Goal: Information Seeking & Learning: Learn about a topic

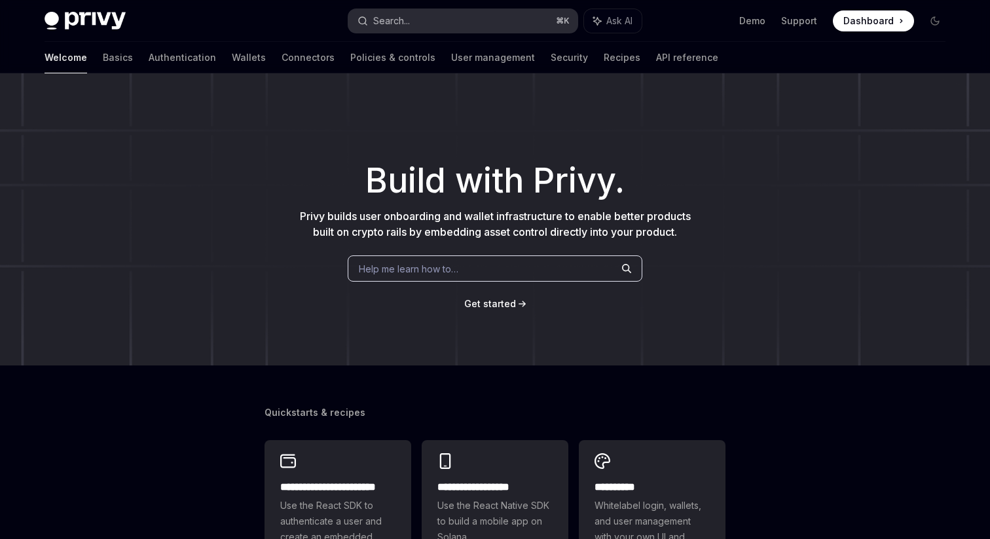
click at [460, 24] on button "Search... ⌘ K" at bounding box center [462, 21] width 229 height 24
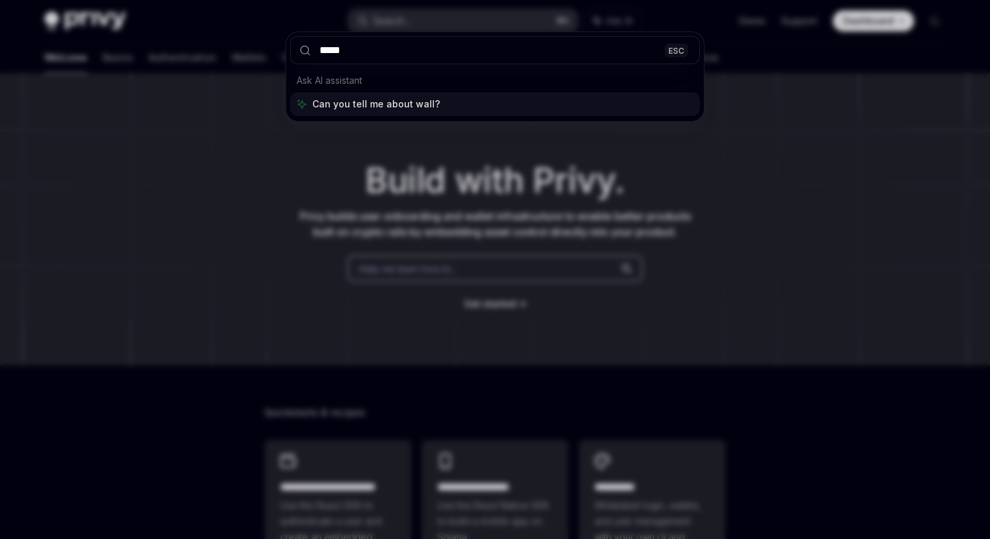
type input "******"
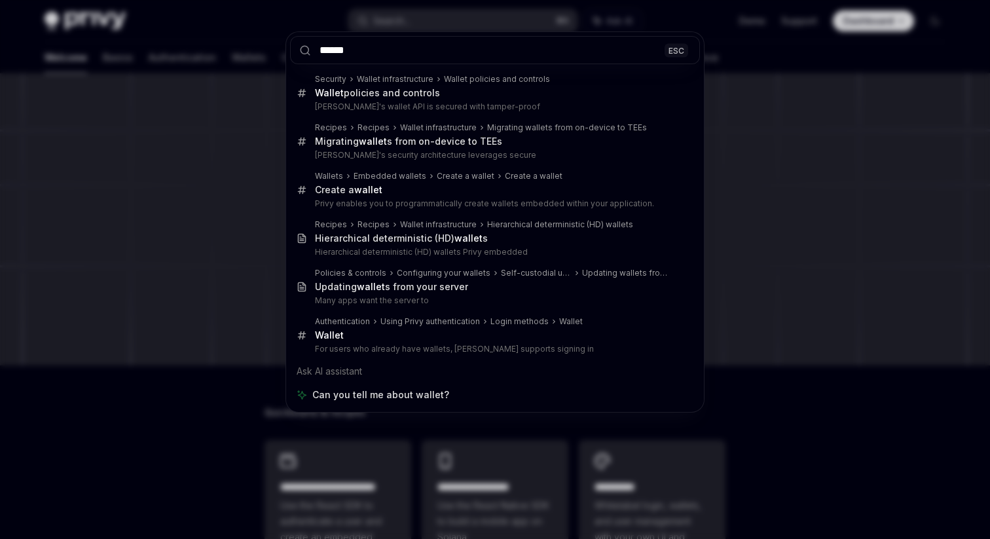
click at [190, 193] on div "****** ESC Security Wallet infrastructure Wallet policies and controls Wallet p…" at bounding box center [495, 269] width 990 height 539
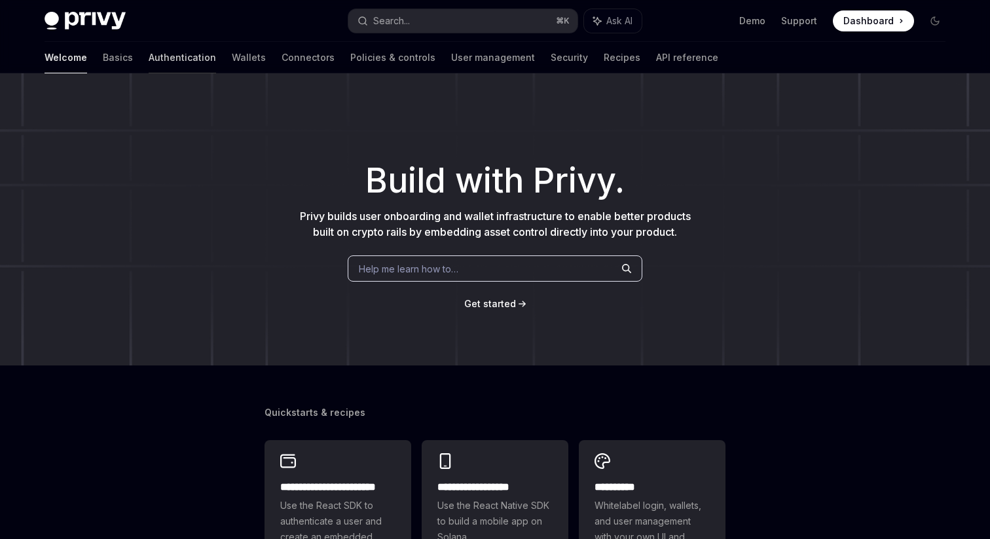
click at [149, 67] on link "Authentication" at bounding box center [182, 57] width 67 height 31
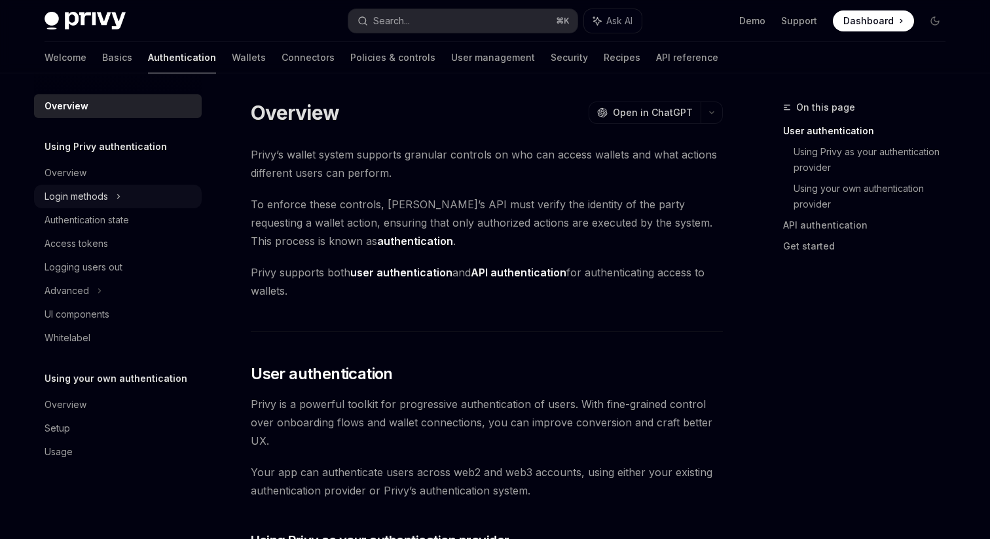
click at [109, 199] on div "Login methods" at bounding box center [118, 197] width 168 height 24
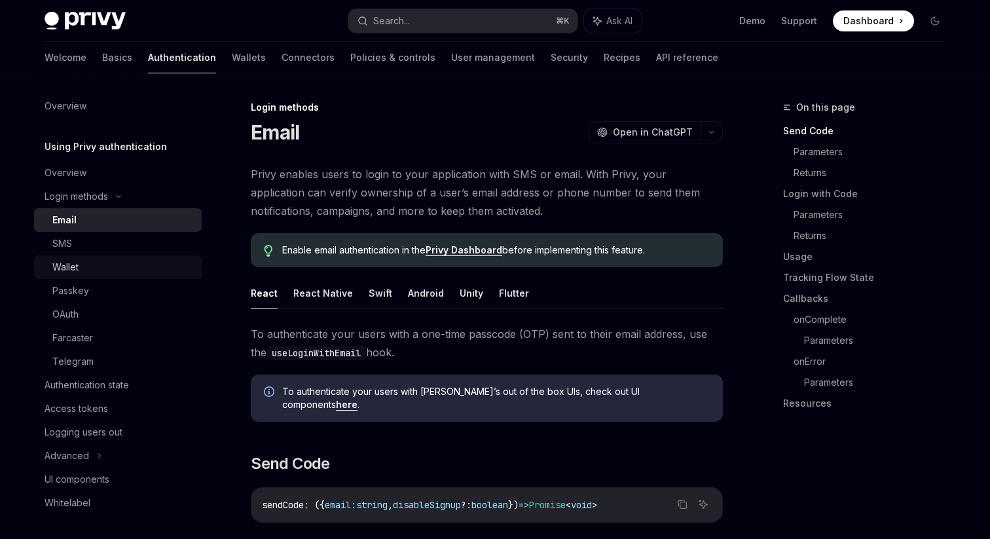
click at [89, 269] on div "Wallet" at bounding box center [122, 267] width 141 height 16
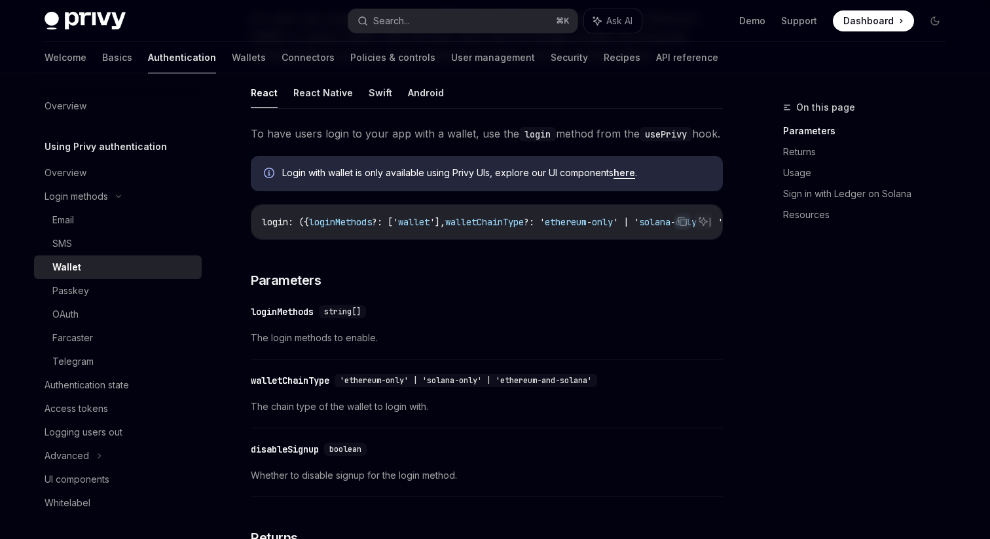
click at [635, 179] on link "here" at bounding box center [625, 173] width 22 height 12
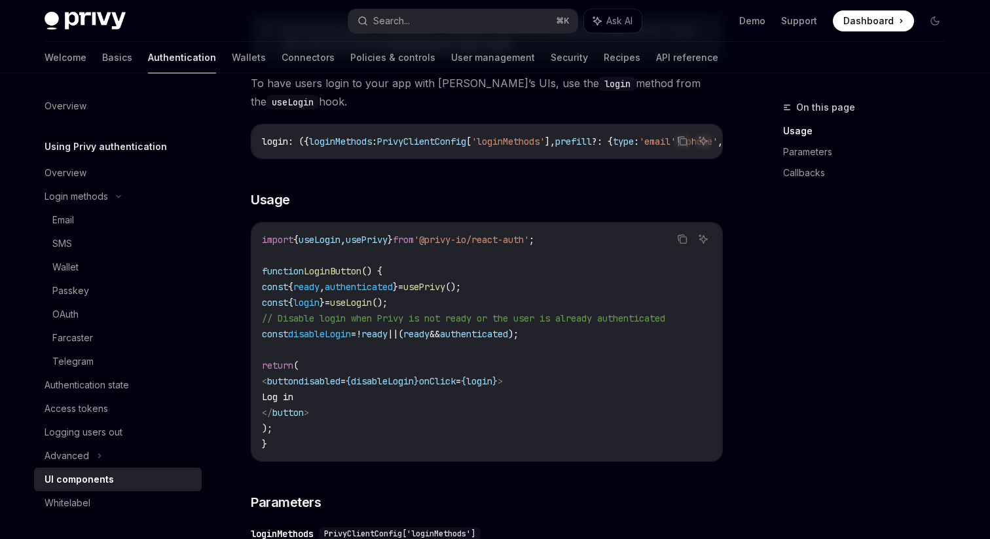
scroll to position [779, 0]
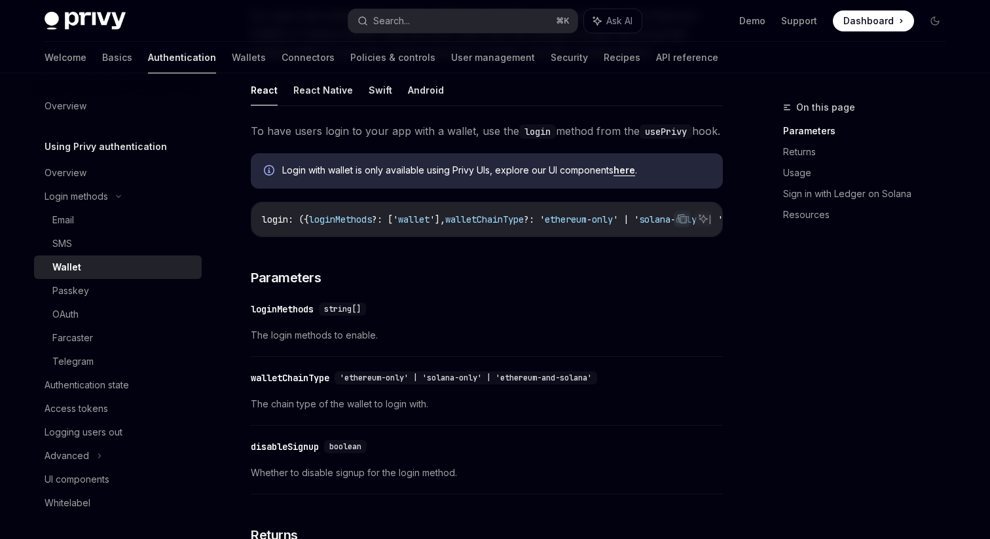
scroll to position [156, 0]
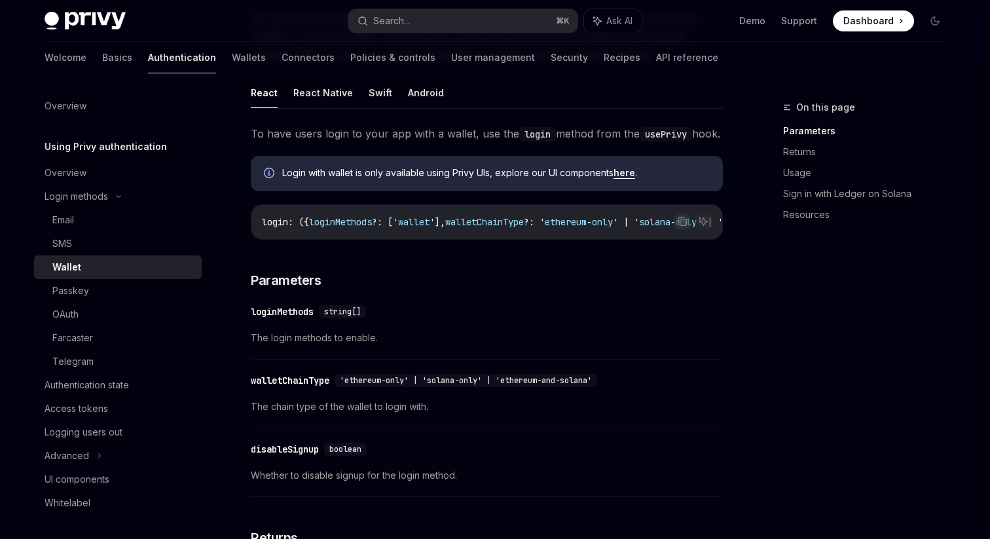
click at [476, 179] on span "Login with wallet is only available using Privy UIs, explore our UI components …" at bounding box center [496, 172] width 428 height 13
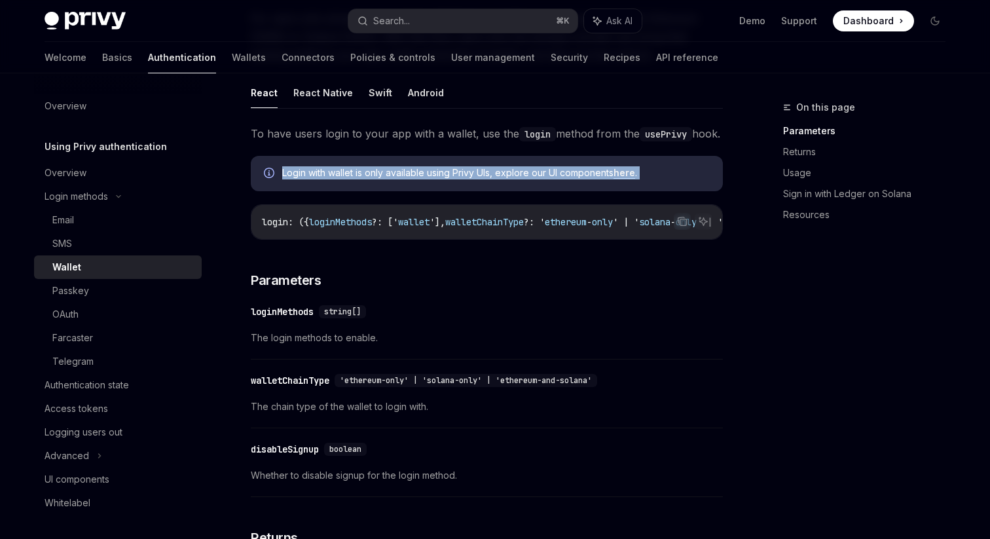
click at [476, 179] on span "Login with wallet is only available using Privy UIs, explore our UI components …" at bounding box center [496, 172] width 428 height 13
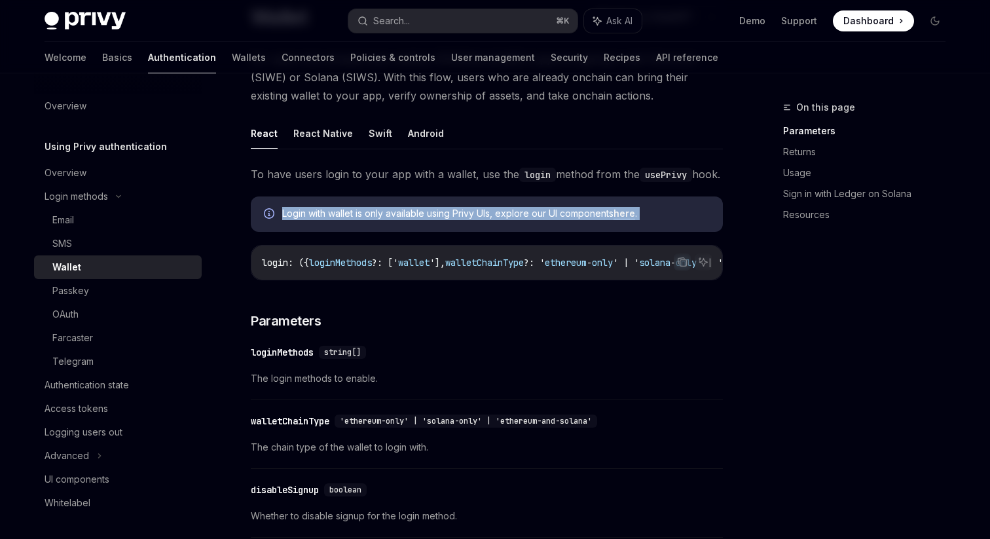
scroll to position [109, 0]
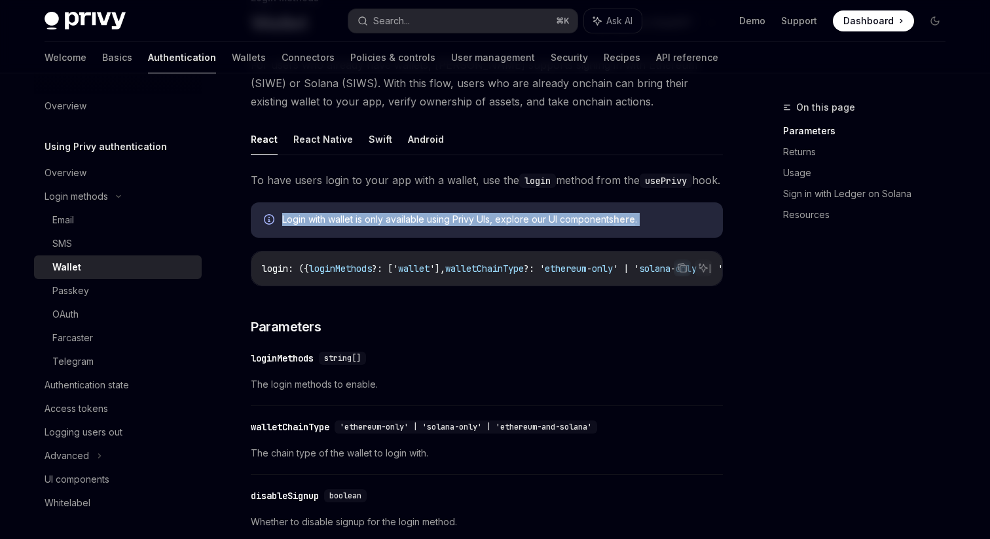
click at [538, 226] on span "Login with wallet is only available using Privy UIs, explore our UI components …" at bounding box center [496, 219] width 428 height 13
click at [623, 225] on link "here" at bounding box center [625, 219] width 22 height 12
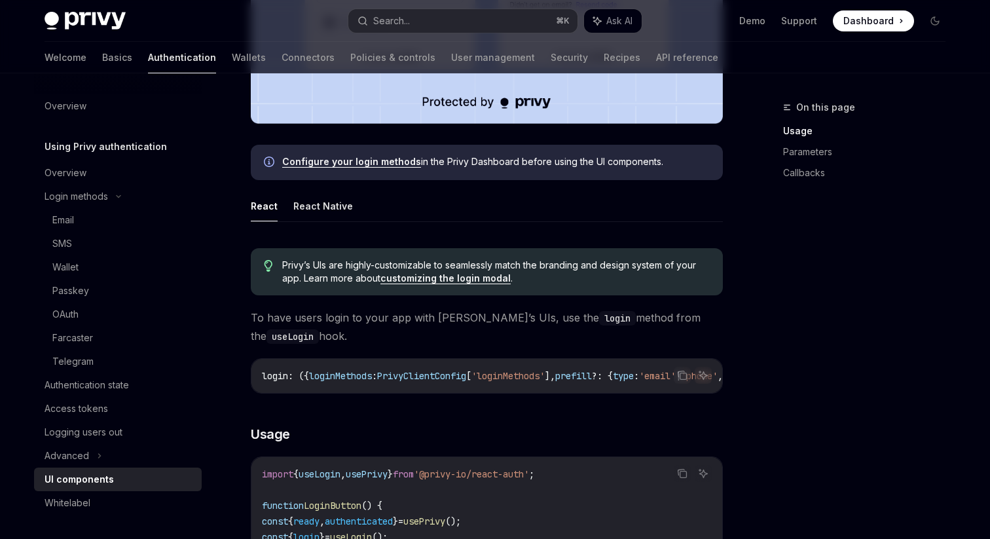
scroll to position [543, 0]
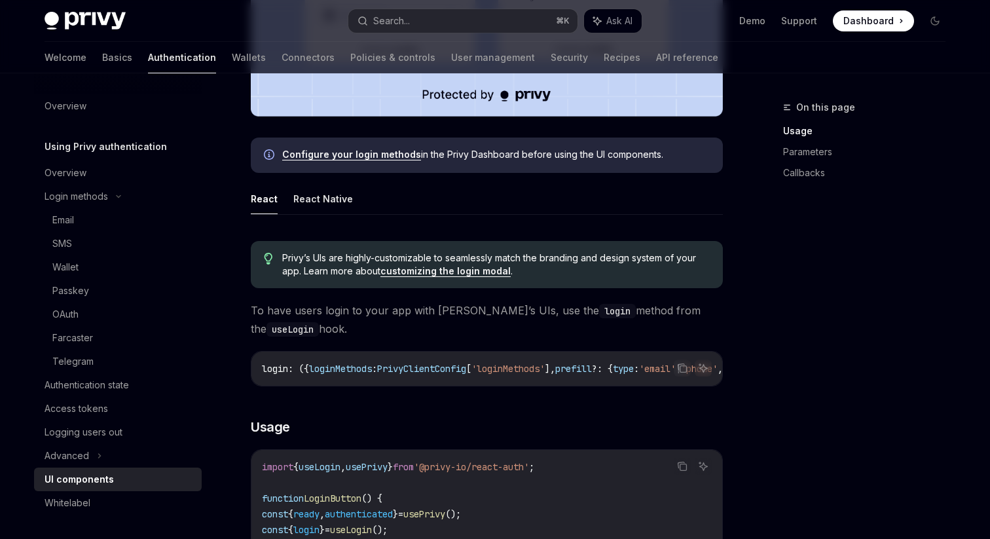
click at [394, 257] on span "Privy’s UIs are highly-customizable to seamlessly match the branding and design…" at bounding box center [496, 264] width 428 height 26
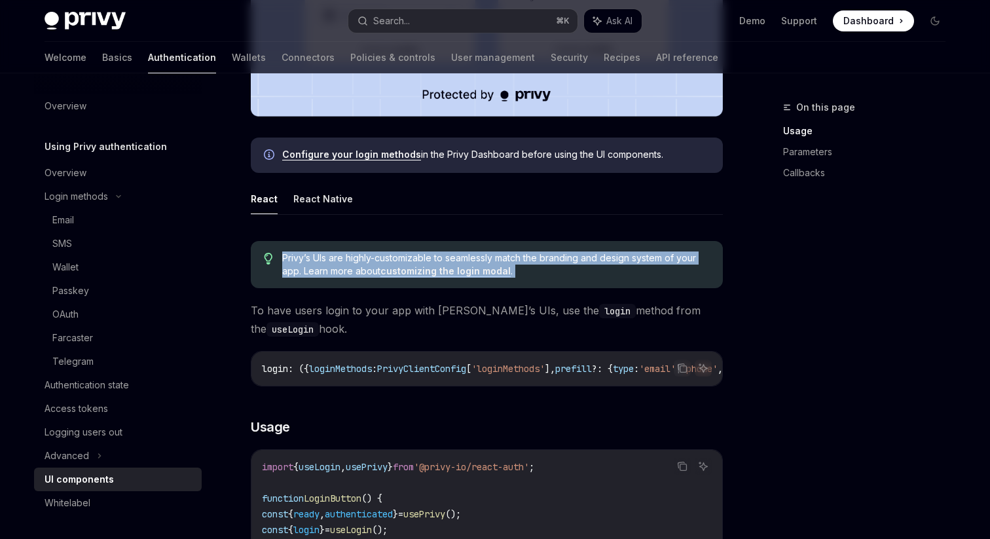
click at [394, 257] on span "Privy’s UIs are highly-customizable to seamlessly match the branding and design…" at bounding box center [496, 264] width 428 height 26
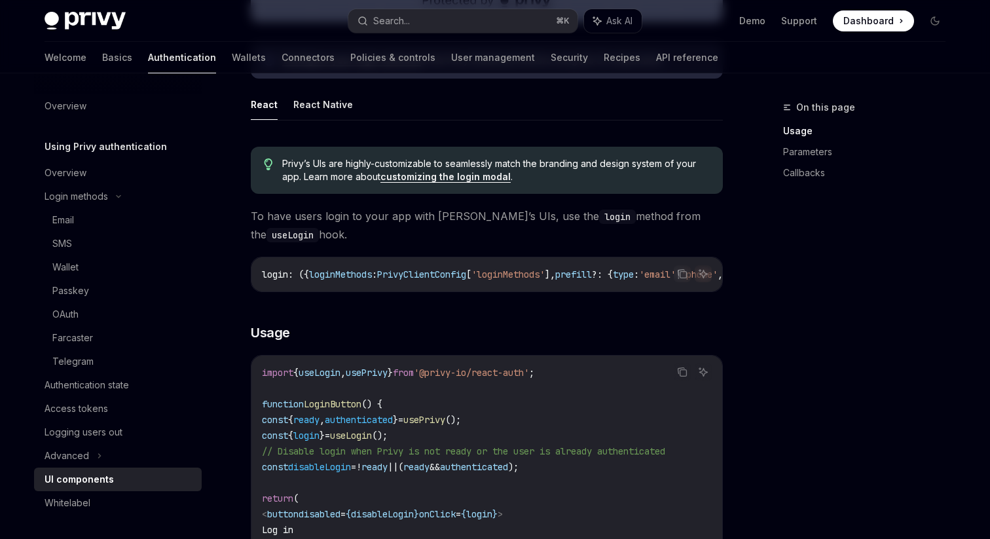
scroll to position [636, 0]
click at [390, 166] on span "Privy’s UIs are highly-customizable to seamlessly match the branding and design…" at bounding box center [496, 171] width 428 height 26
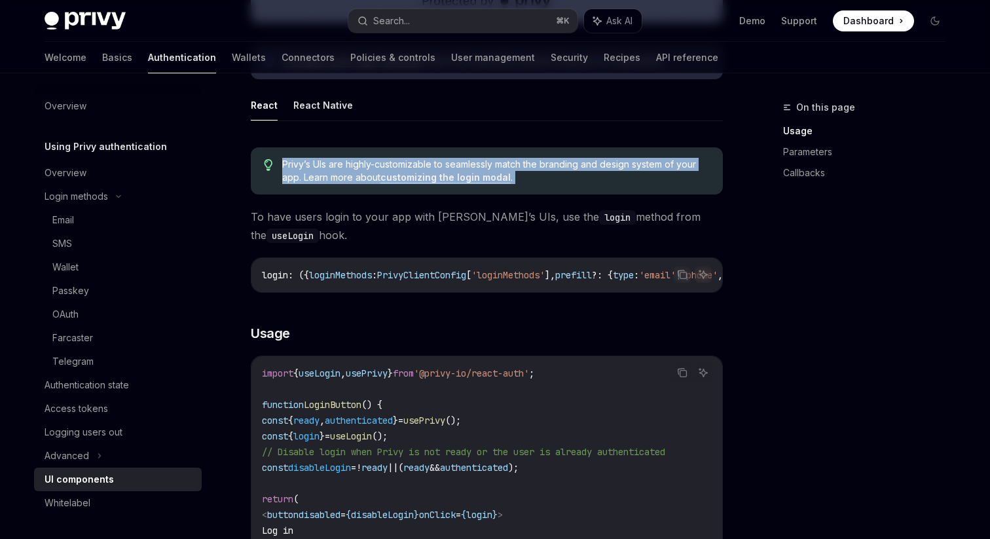
click at [390, 166] on span "Privy’s UIs are highly-customizable to seamlessly match the branding and design…" at bounding box center [496, 171] width 428 height 26
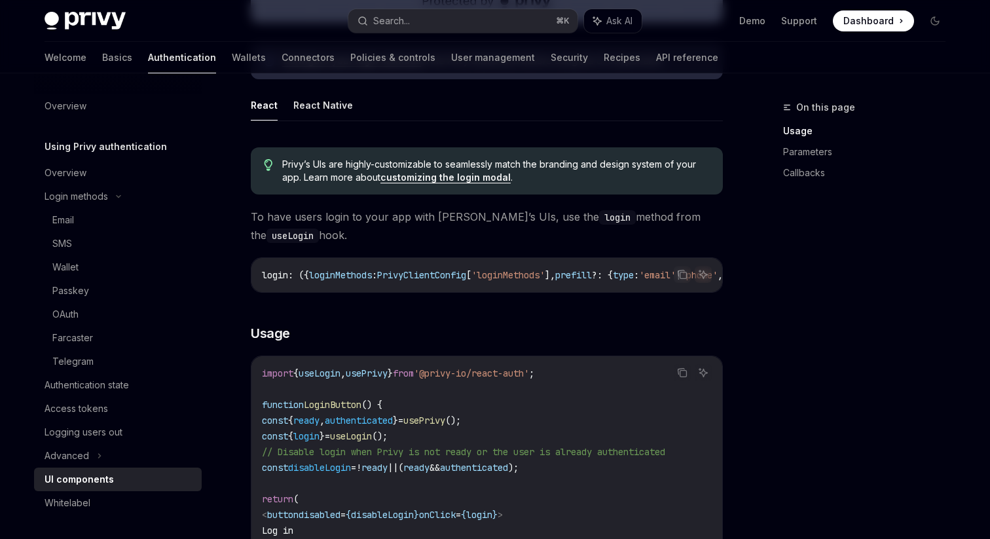
click at [452, 183] on span "Privy’s UIs are highly-customizable to seamlessly match the branding and design…" at bounding box center [496, 171] width 428 height 26
click at [458, 180] on link "customizing the login modal" at bounding box center [445, 178] width 130 height 12
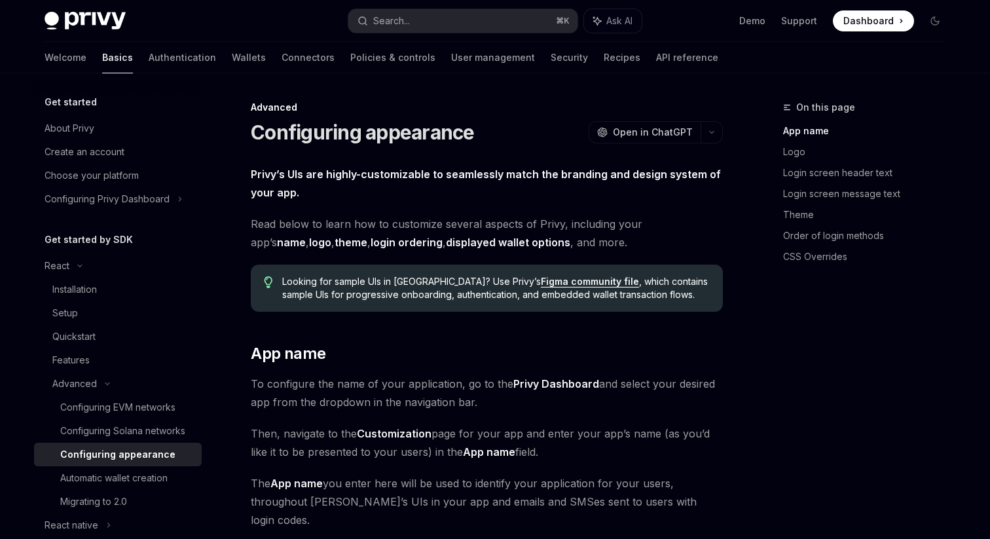
click at [541, 280] on link "Figma community file" at bounding box center [590, 282] width 98 height 12
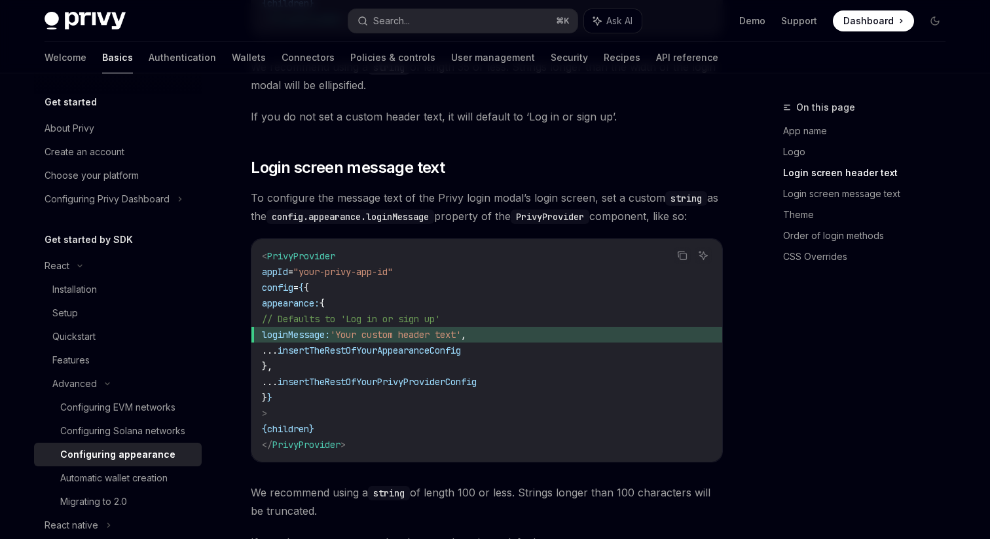
scroll to position [1401, 0]
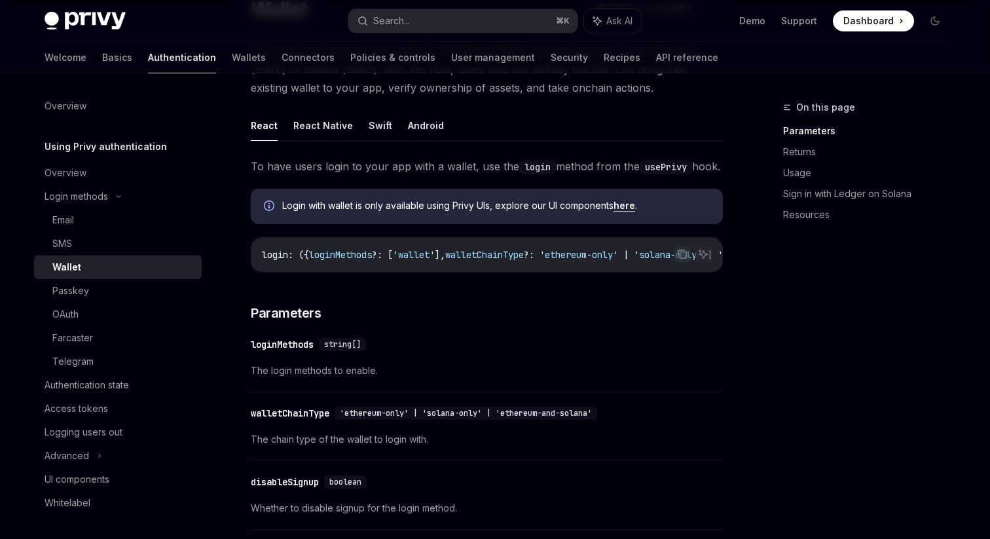
scroll to position [109, 0]
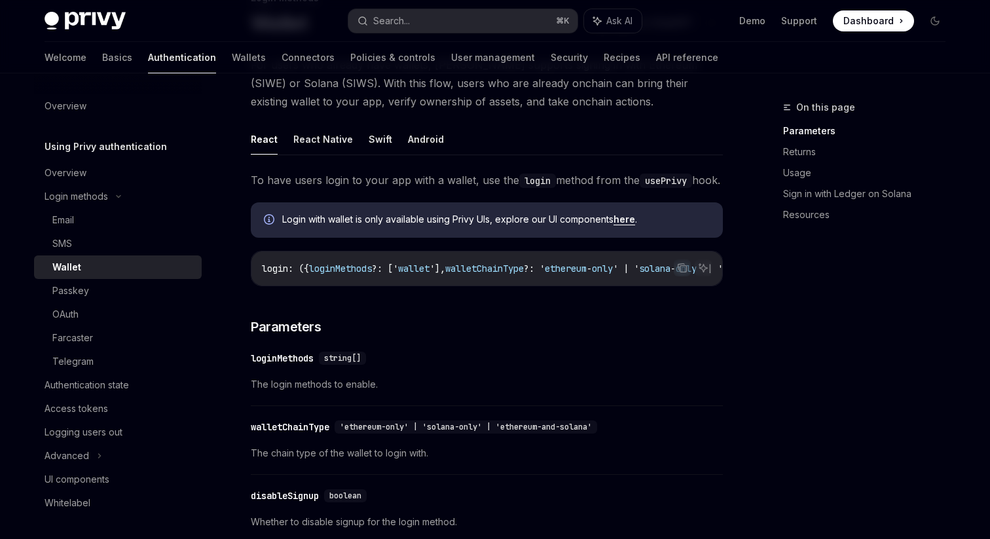
click at [626, 225] on link "here" at bounding box center [625, 219] width 22 height 12
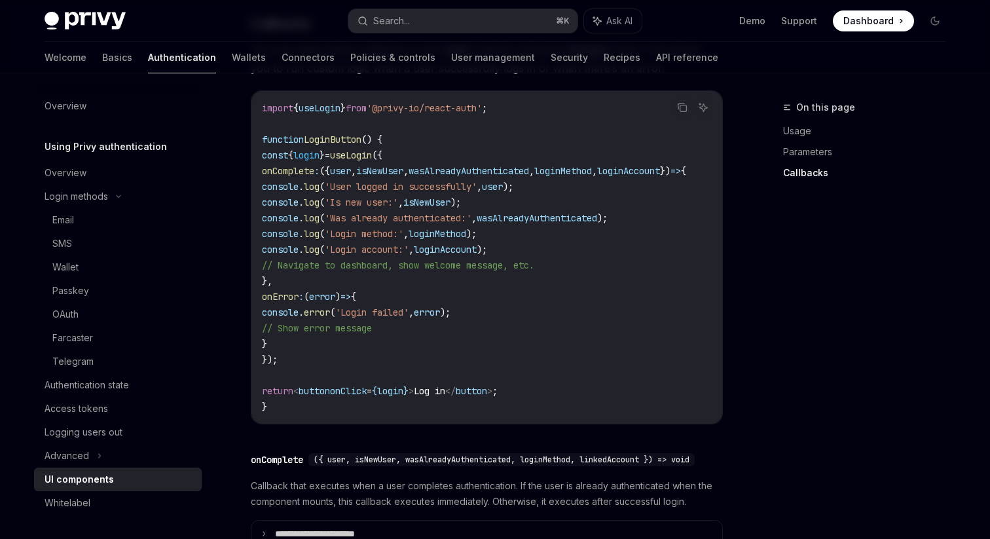
scroll to position [1635, 0]
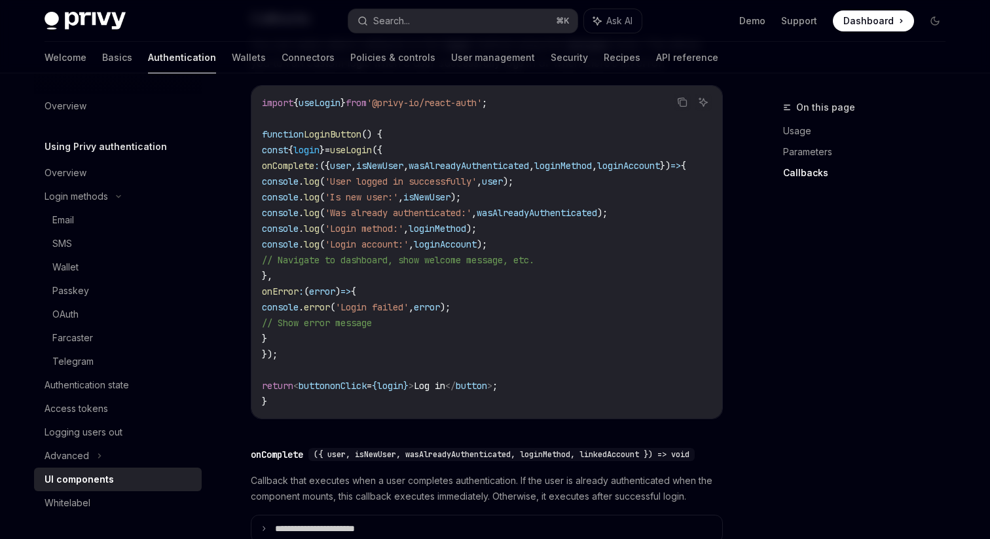
click at [571, 255] on code "import { useLogin } from '@privy-io/react-auth' ; function LoginButton () { con…" at bounding box center [490, 252] width 456 height 314
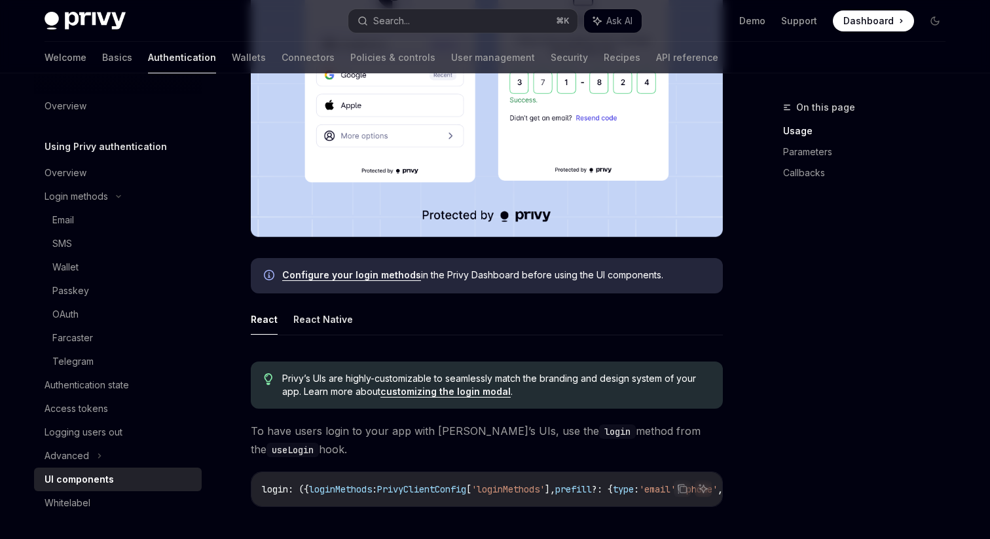
scroll to position [426, 0]
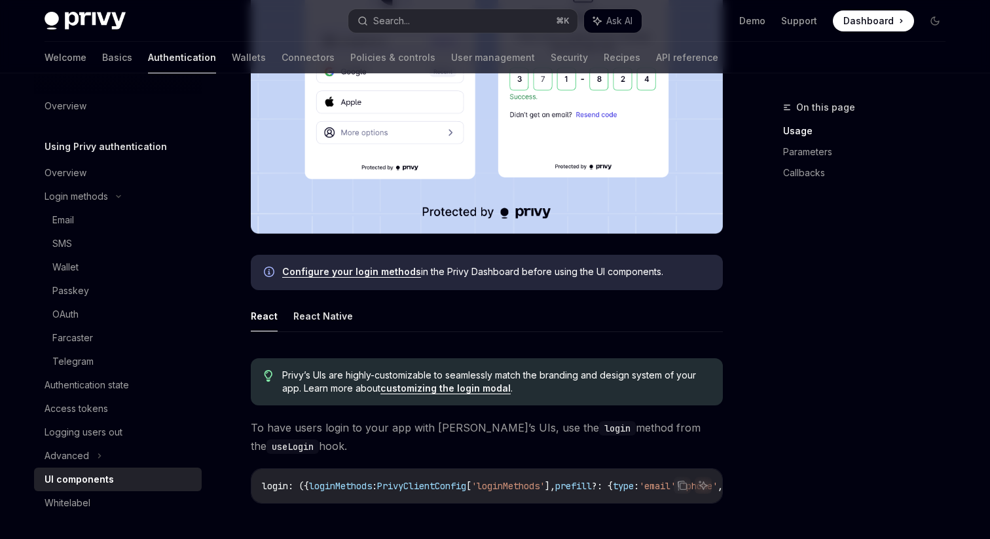
click at [444, 391] on link "customizing the login modal" at bounding box center [445, 388] width 130 height 12
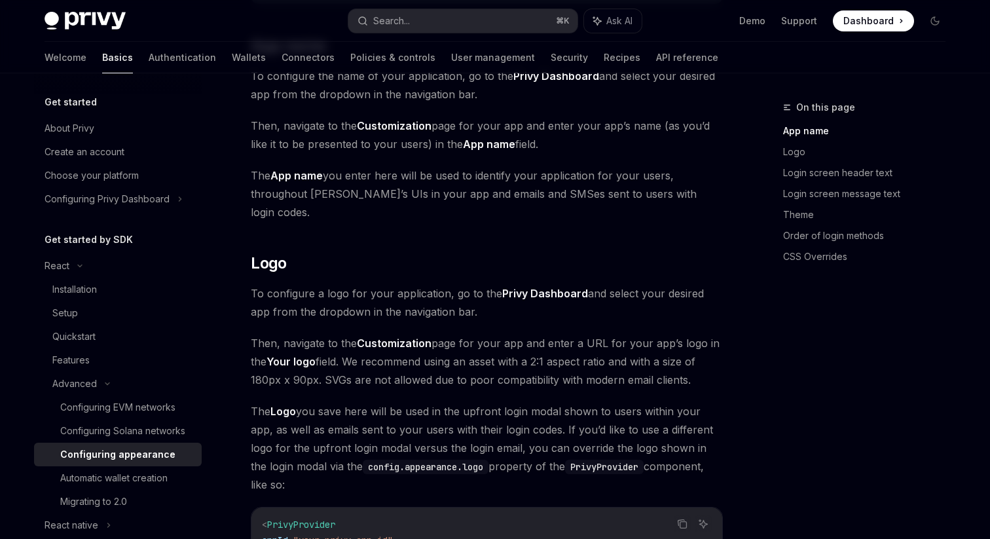
scroll to position [312, 0]
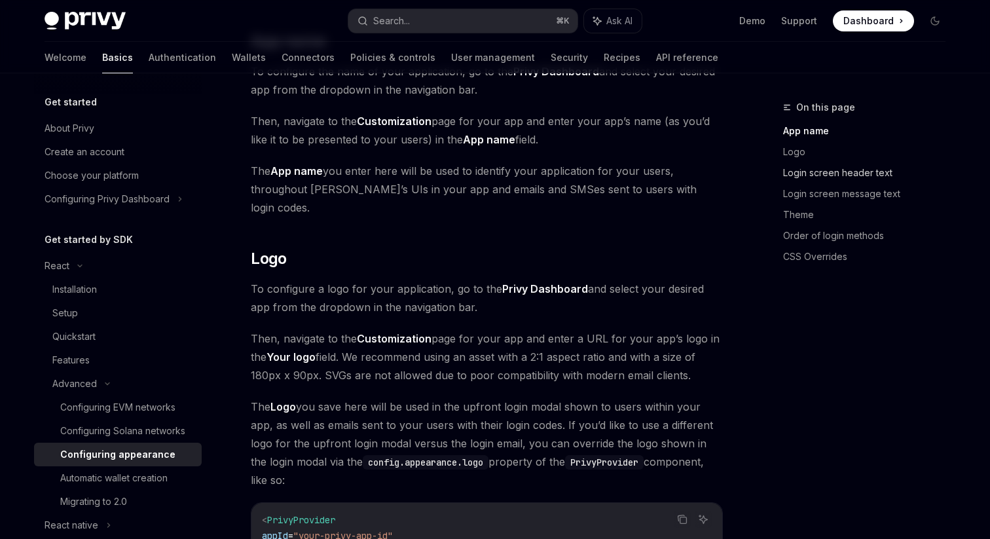
click at [809, 177] on link "Login screen header text" at bounding box center [869, 172] width 173 height 21
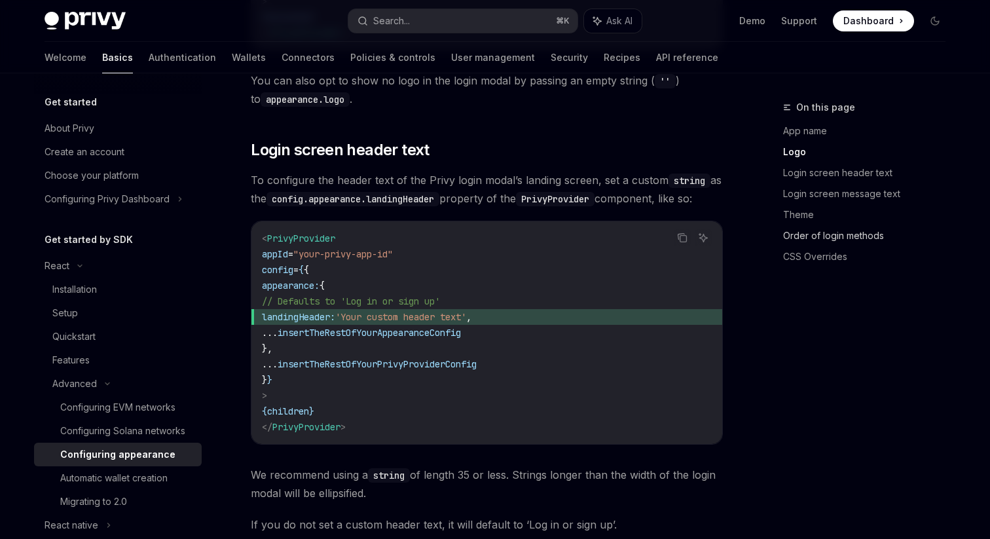
scroll to position [991, 0]
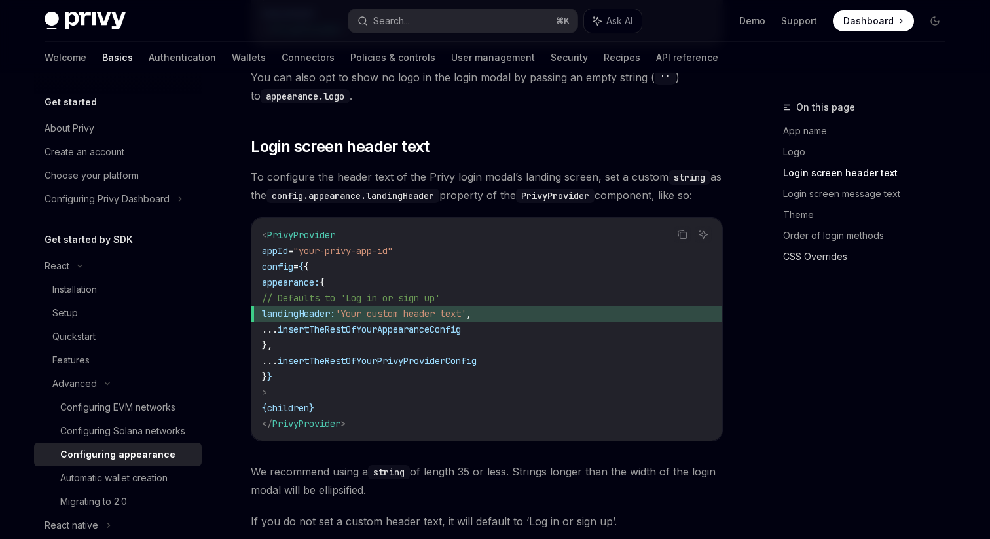
click at [797, 261] on link "CSS Overrides" at bounding box center [869, 256] width 173 height 21
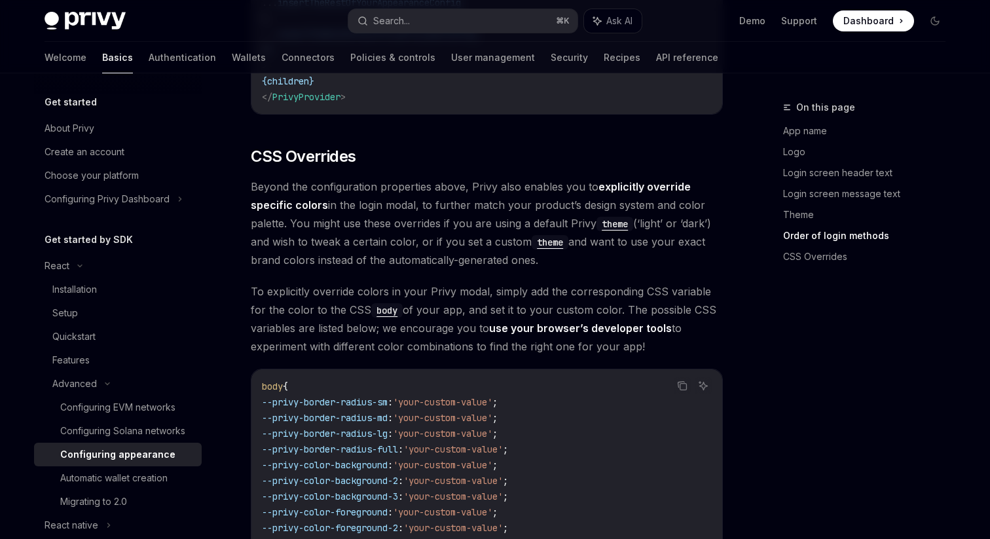
scroll to position [3023, 0]
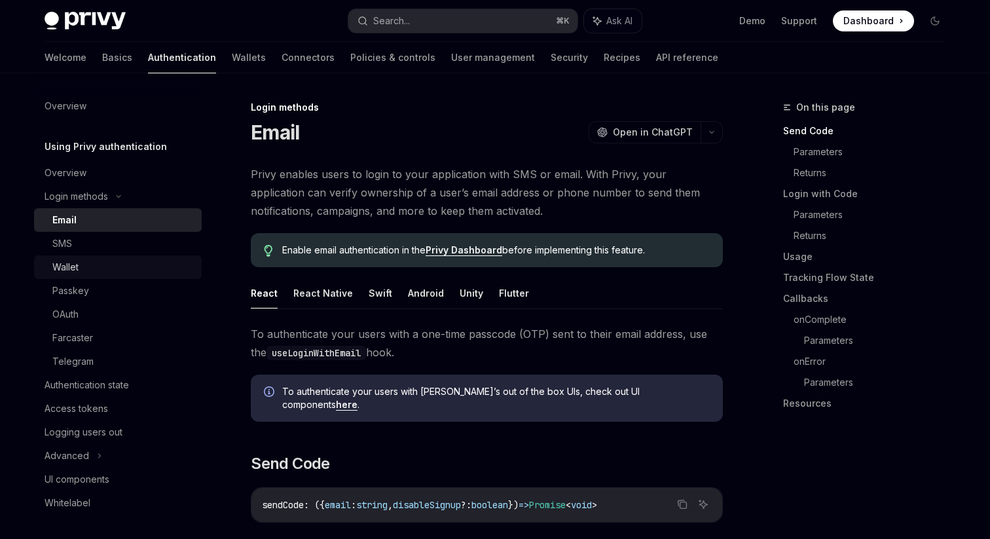
click at [77, 267] on div "Wallet" at bounding box center [65, 267] width 26 height 16
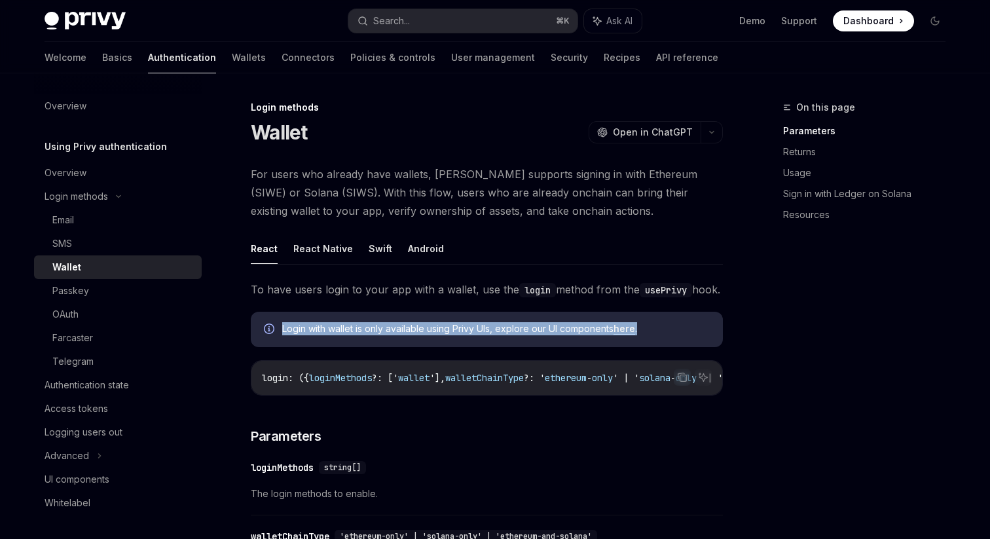
drag, startPoint x: 275, startPoint y: 344, endPoint x: 592, endPoint y: 359, distance: 317.3
click at [592, 347] on div "Login with wallet is only available using Privy UIs, explore our UI components …" at bounding box center [487, 329] width 472 height 35
click at [509, 337] on div "Login with wallet is only available using Privy UIs, explore our UI components …" at bounding box center [496, 329] width 428 height 14
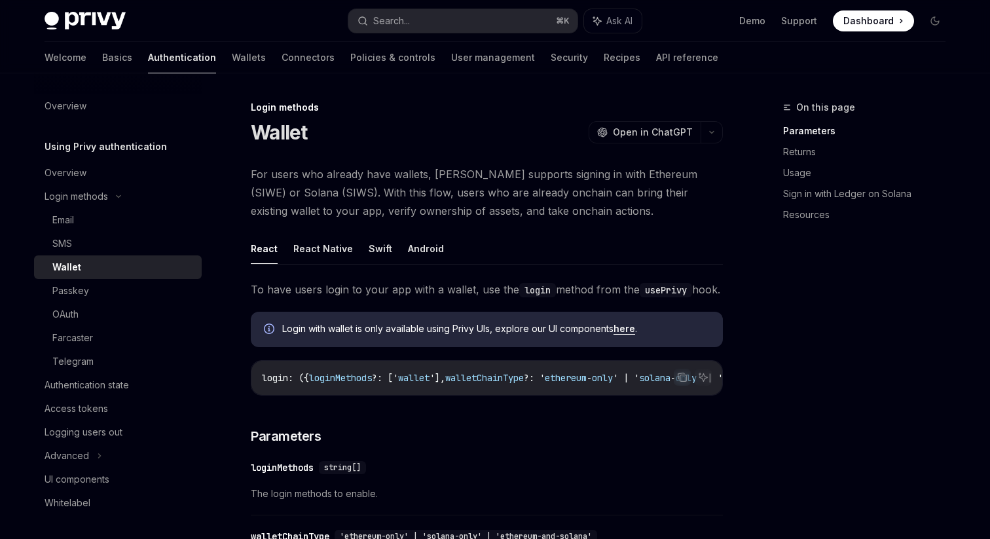
click at [625, 335] on link "here" at bounding box center [625, 329] width 22 height 12
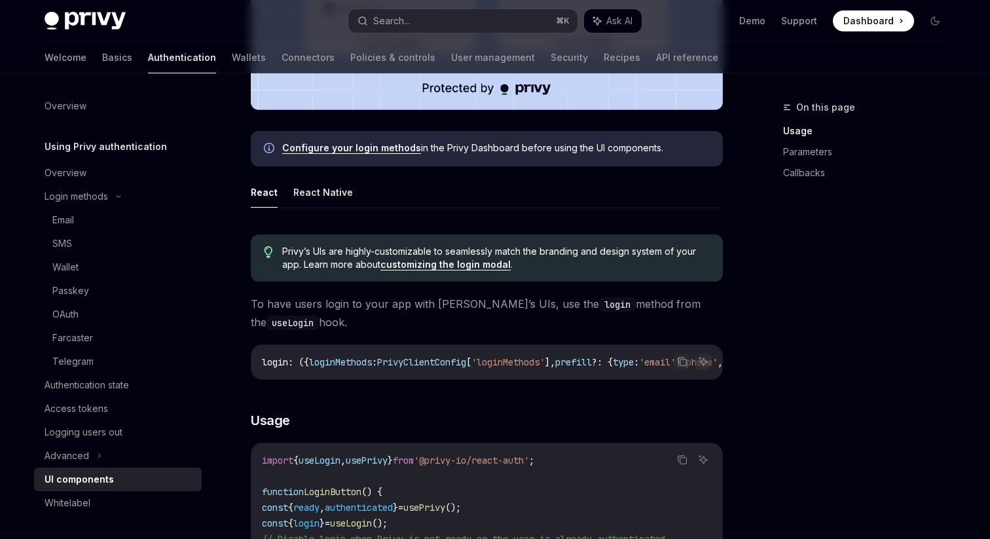
scroll to position [557, 0]
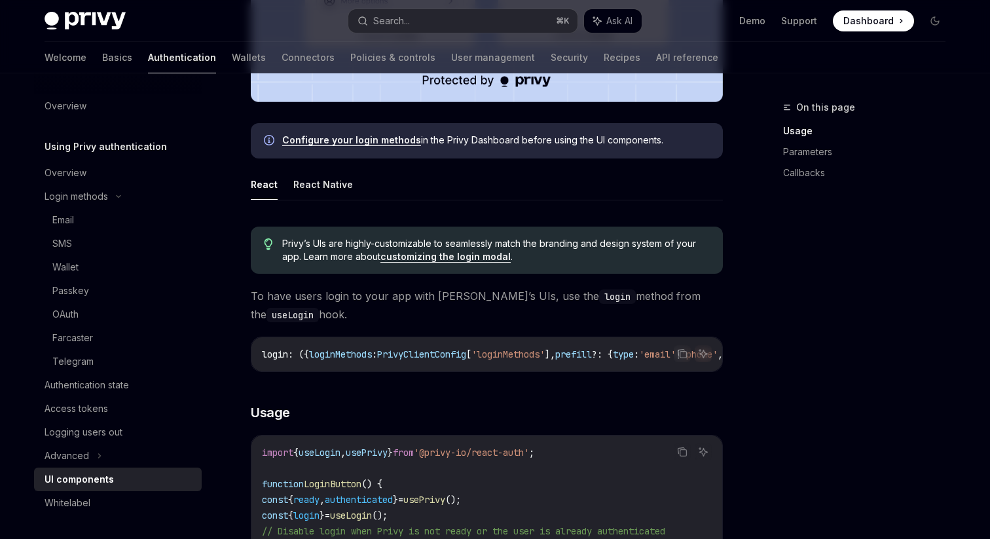
click at [420, 253] on link "customizing the login modal" at bounding box center [445, 257] width 130 height 12
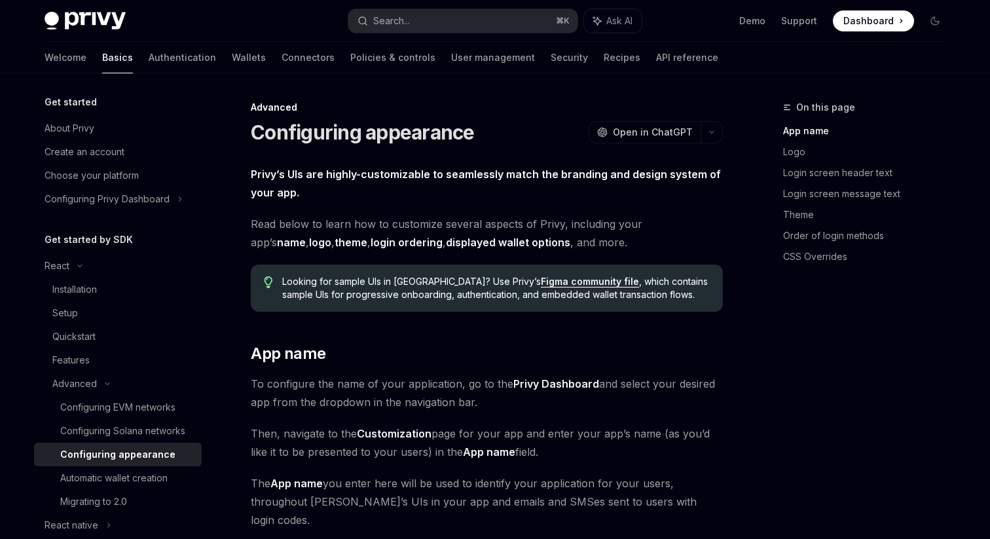
click at [446, 243] on link "displayed wallet options" at bounding box center [508, 243] width 124 height 14
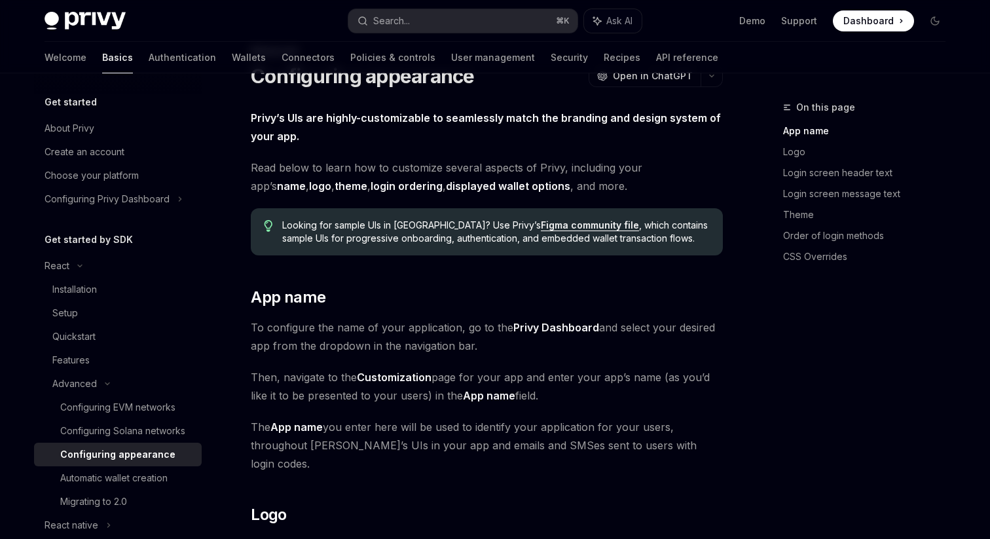
scroll to position [73, 0]
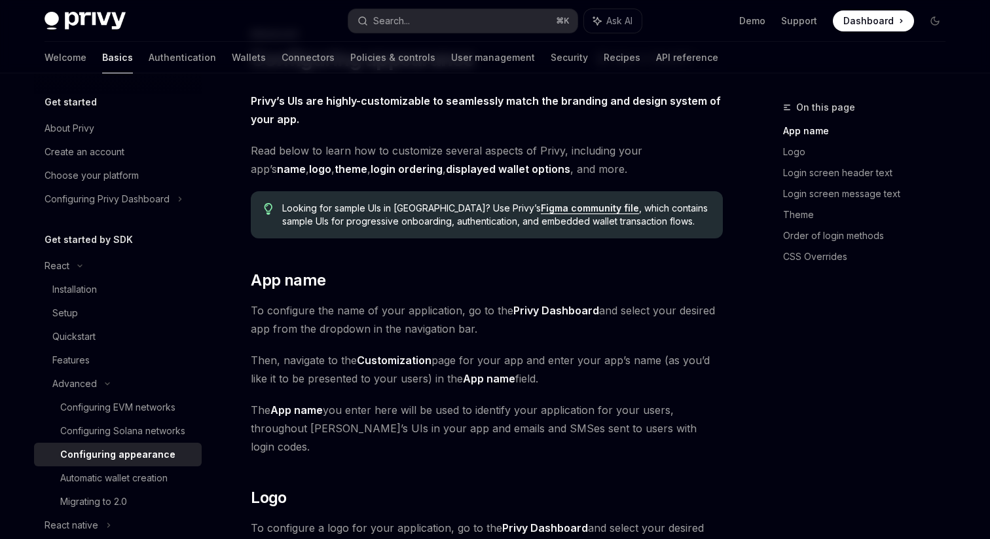
click at [371, 172] on link "login ordering" at bounding box center [407, 169] width 72 height 14
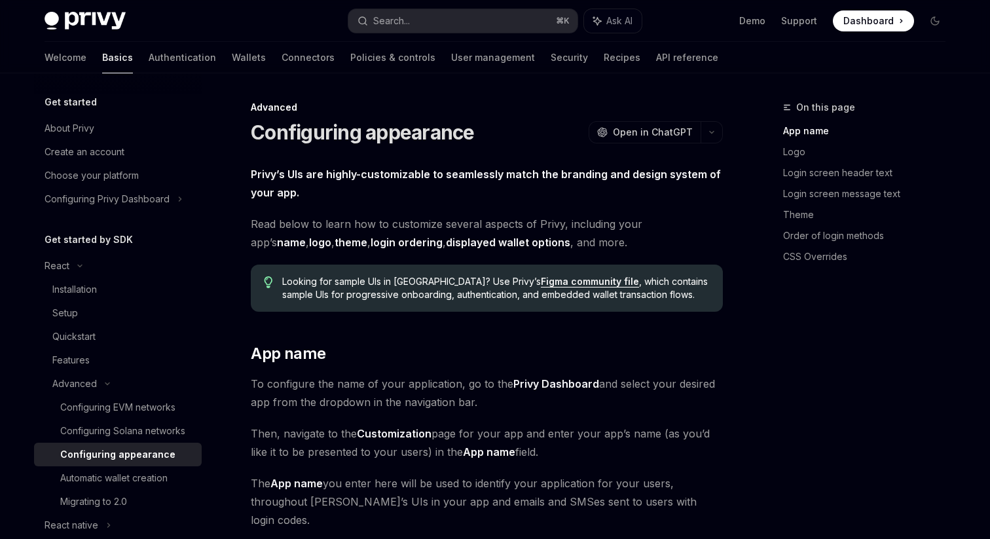
click at [475, 240] on link "displayed wallet options" at bounding box center [508, 243] width 124 height 14
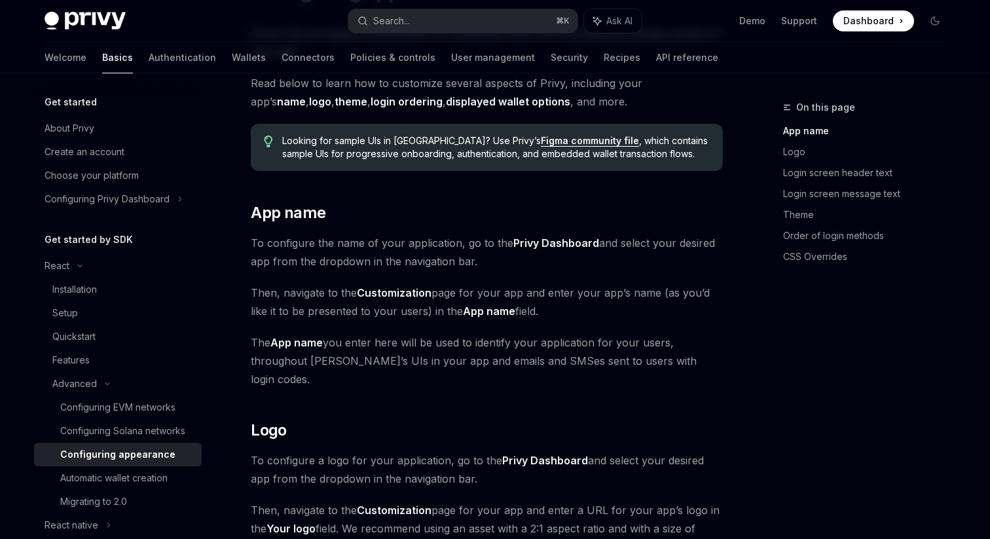
scroll to position [127, 0]
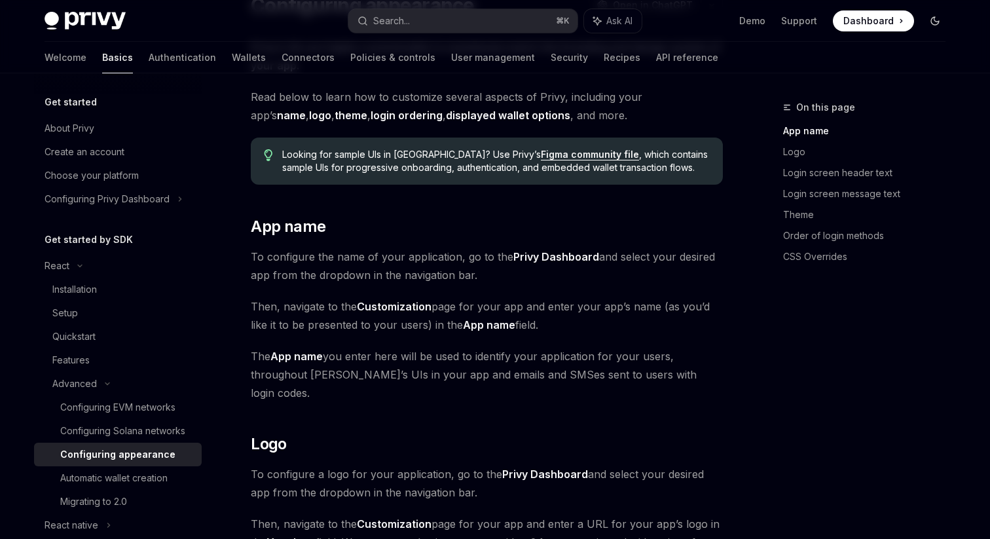
click at [940, 17] on button "Toggle dark mode" at bounding box center [935, 20] width 21 height 21
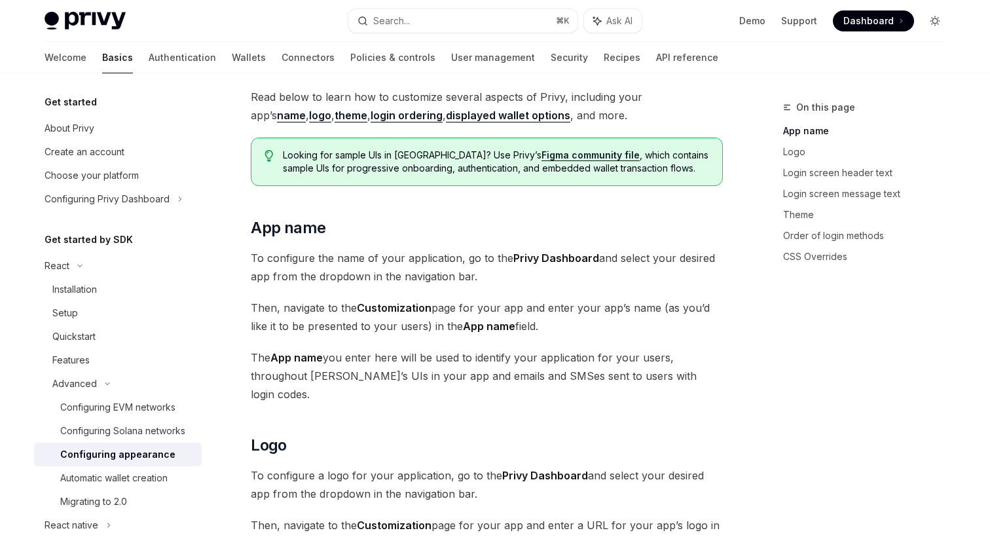
click at [940, 18] on button "Toggle dark mode" at bounding box center [935, 20] width 21 height 21
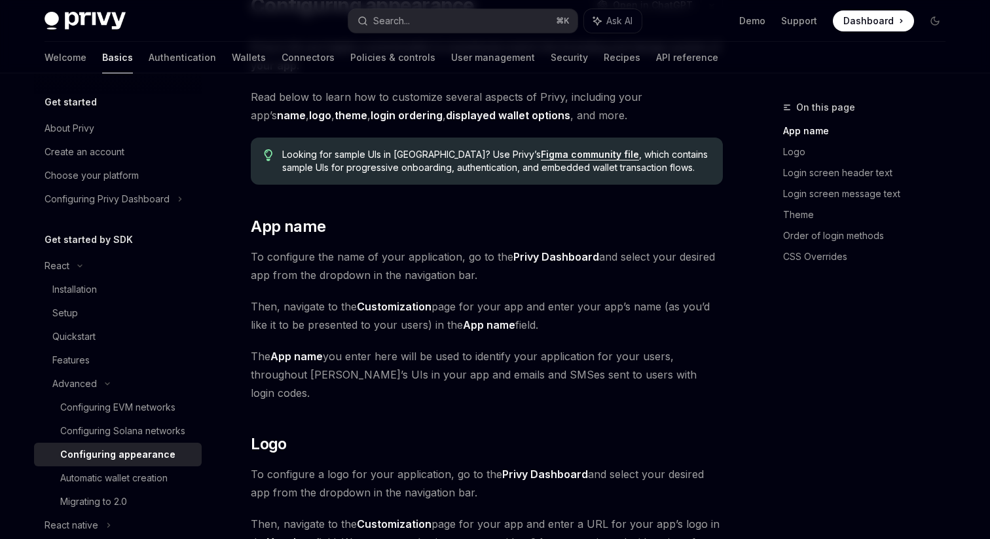
scroll to position [0, 0]
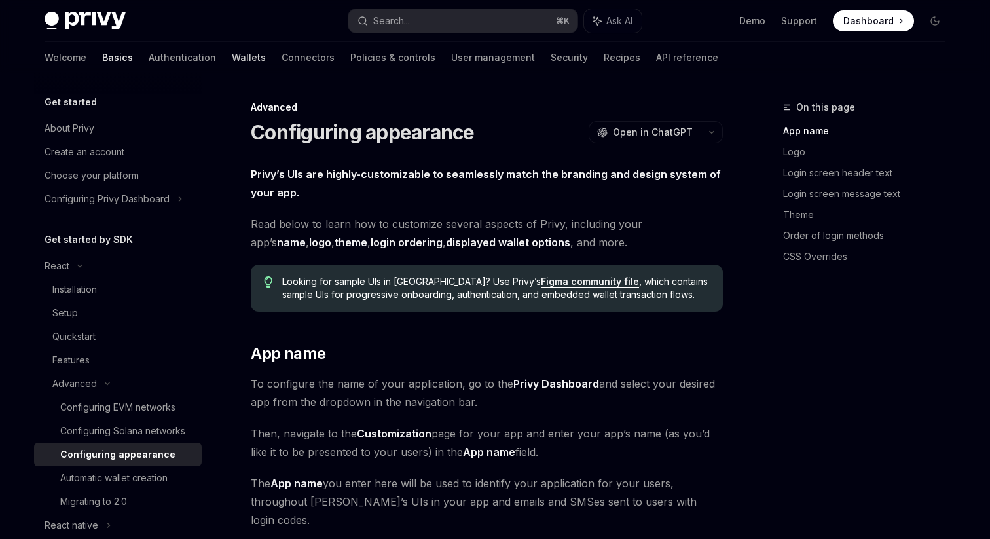
click at [232, 51] on link "Wallets" at bounding box center [249, 57] width 34 height 31
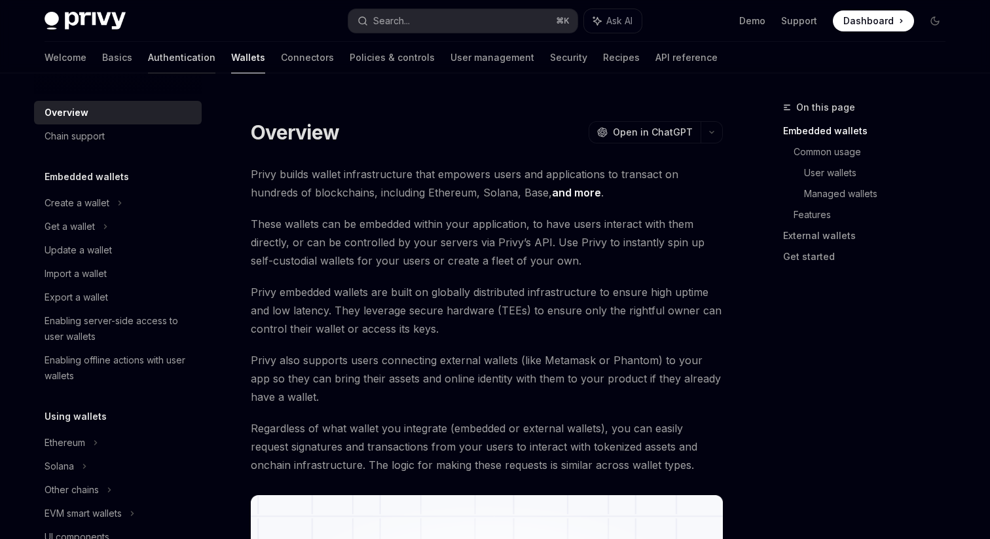
click at [148, 59] on link "Authentication" at bounding box center [181, 57] width 67 height 31
type textarea "*"
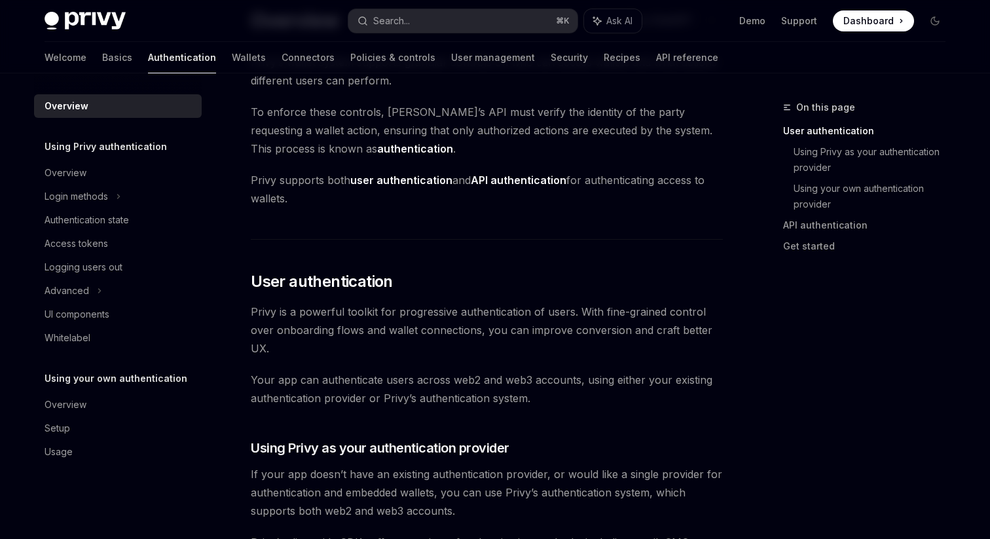
scroll to position [94, 0]
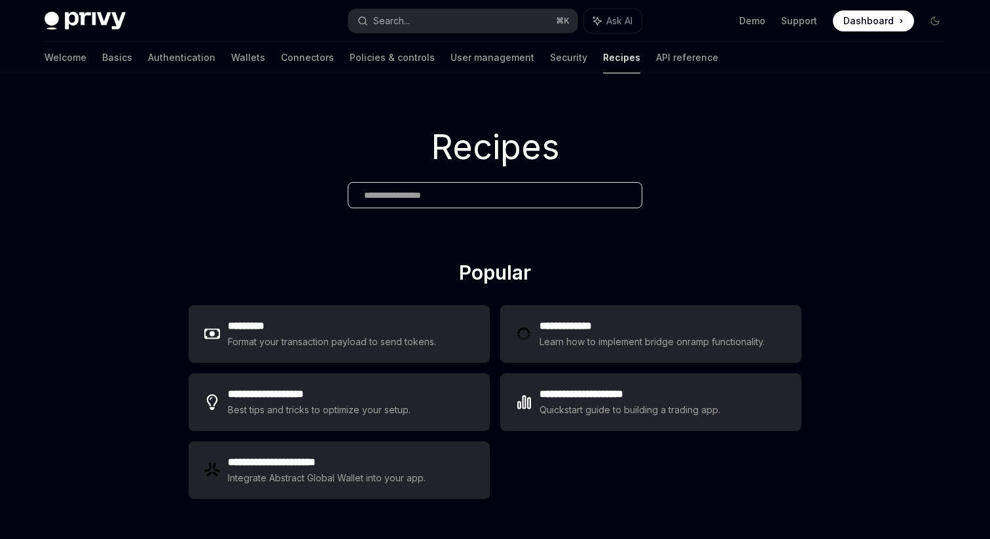
click at [94, 14] on img at bounding box center [85, 21] width 81 height 18
type textarea "*"
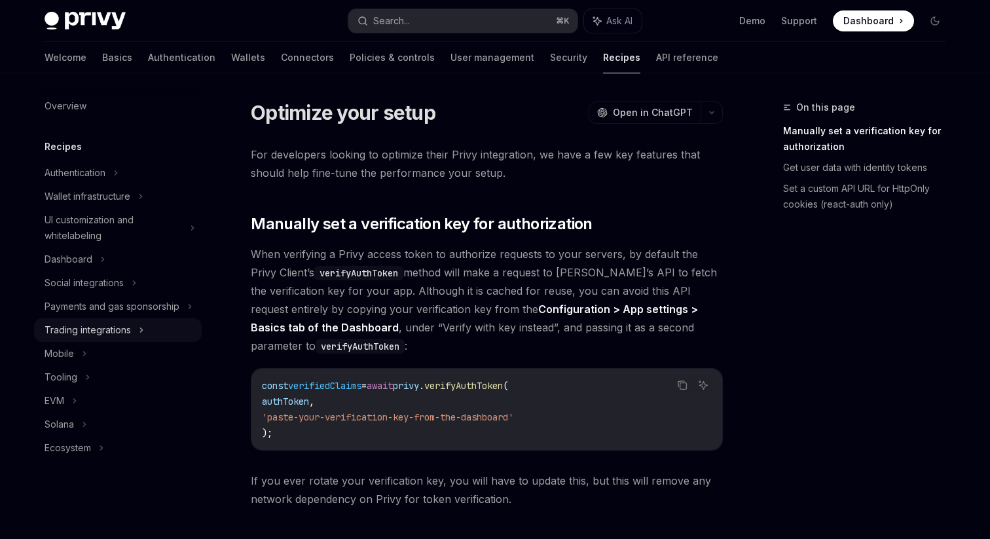
click at [132, 335] on div "Trading integrations" at bounding box center [118, 330] width 168 height 24
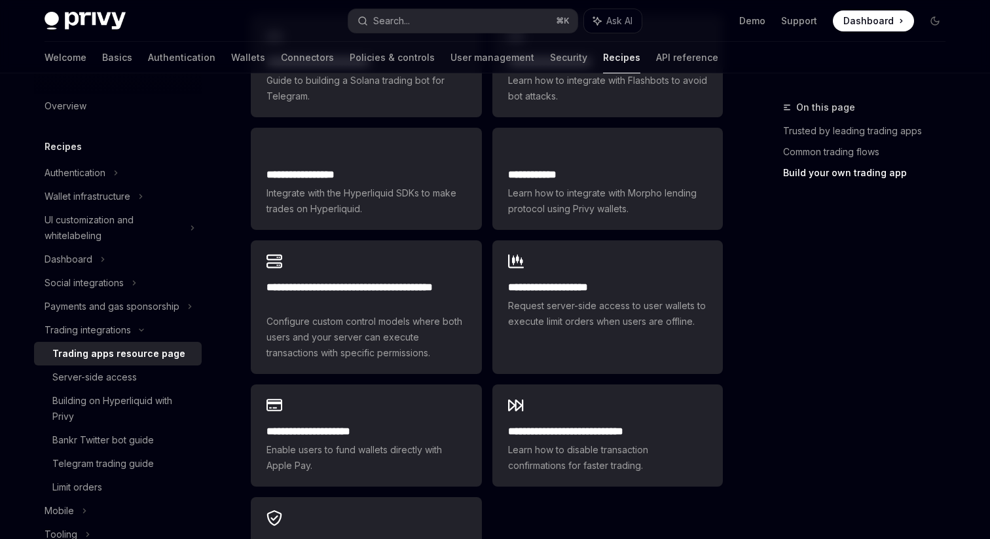
scroll to position [830, 0]
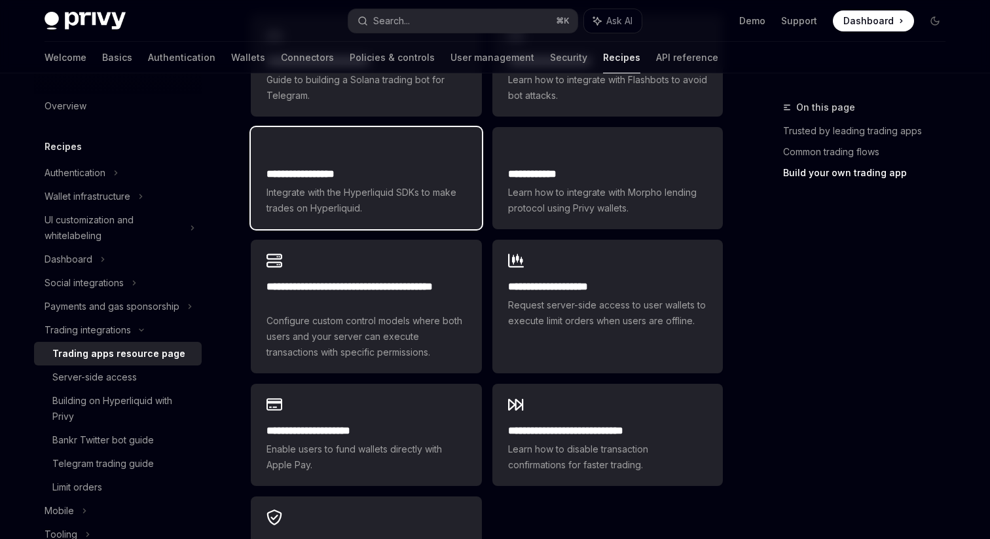
click at [402, 166] on h2 "**********" at bounding box center [366, 174] width 199 height 16
type textarea "*"
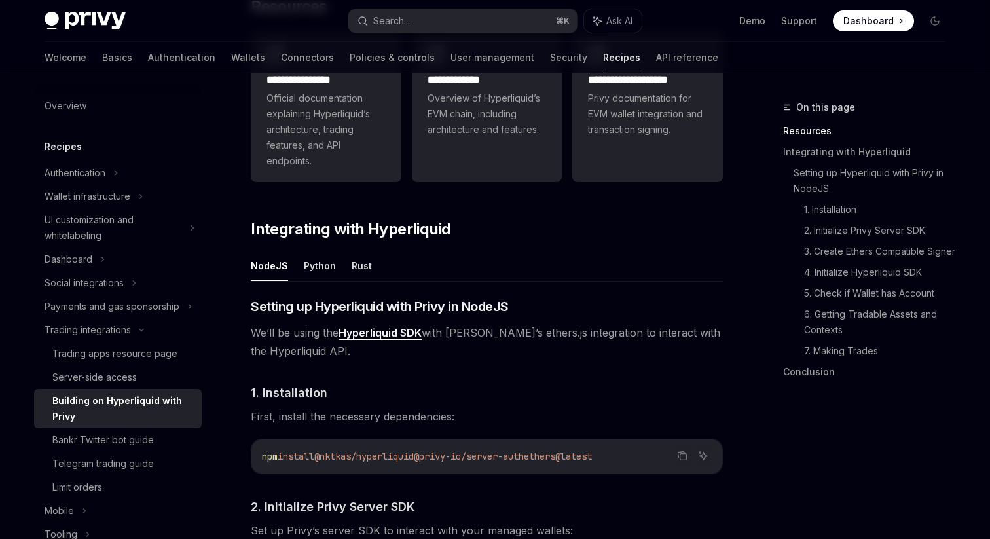
scroll to position [341, 0]
